Goal: Task Accomplishment & Management: Manage account settings

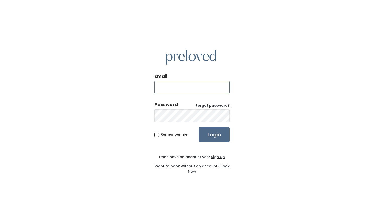
click at [175, 90] on input "Email" at bounding box center [192, 87] width 76 height 13
type input "jen.emily.robinson@gmail.com"
click at [199, 127] on input "Login" at bounding box center [214, 134] width 31 height 15
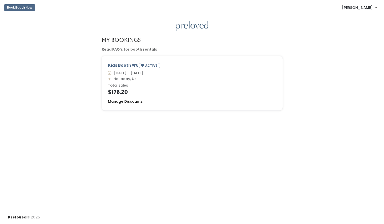
click at [130, 102] on u "Manage Discounts" at bounding box center [125, 101] width 35 height 5
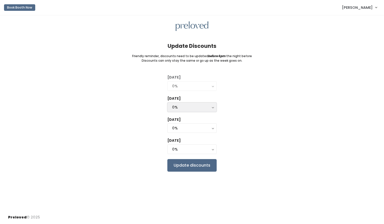
click at [210, 106] on div "0%" at bounding box center [192, 107] width 40 height 6
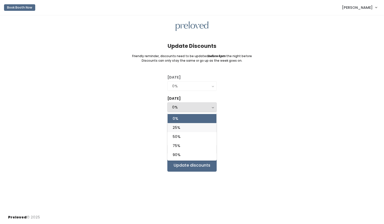
click at [201, 129] on link "25%" at bounding box center [192, 127] width 49 height 9
select select "25%"
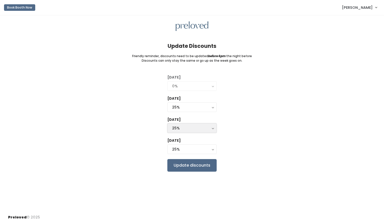
click at [209, 126] on div "25%" at bounding box center [192, 128] width 40 height 6
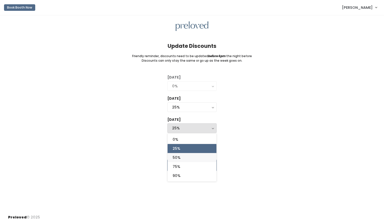
click at [205, 156] on link "50%" at bounding box center [192, 157] width 49 height 9
select select "50%"
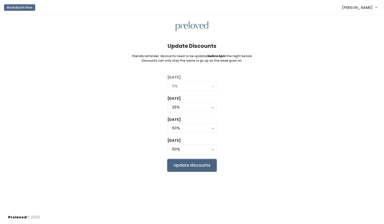
click at [203, 163] on input "Update discounts" at bounding box center [191, 165] width 49 height 13
